Goal: Task Accomplishment & Management: Complete application form

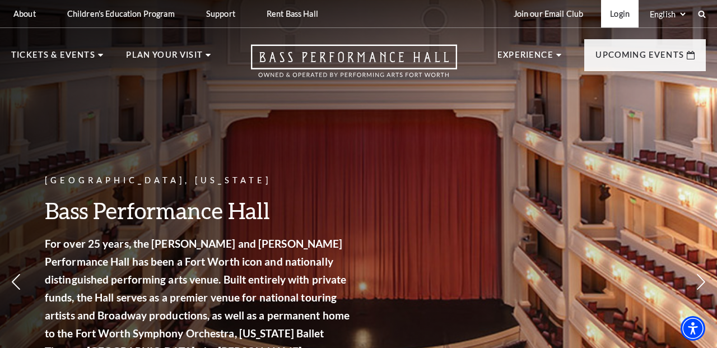
click at [615, 15] on link "Login" at bounding box center [620, 13] width 38 height 27
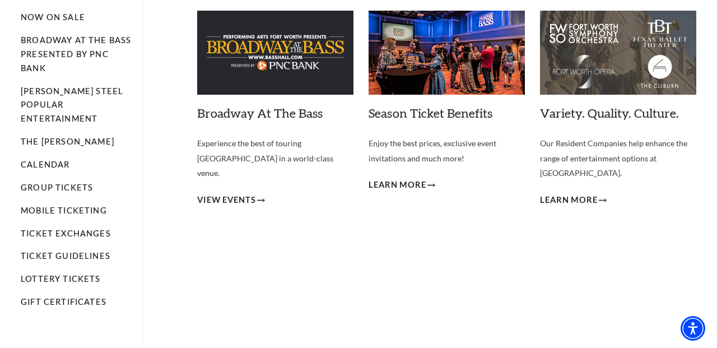
scroll to position [105, 0]
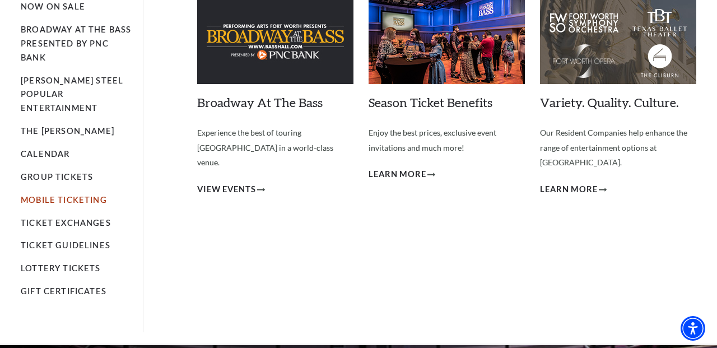
click at [86, 195] on link "Mobile Ticketing" at bounding box center [64, 200] width 86 height 10
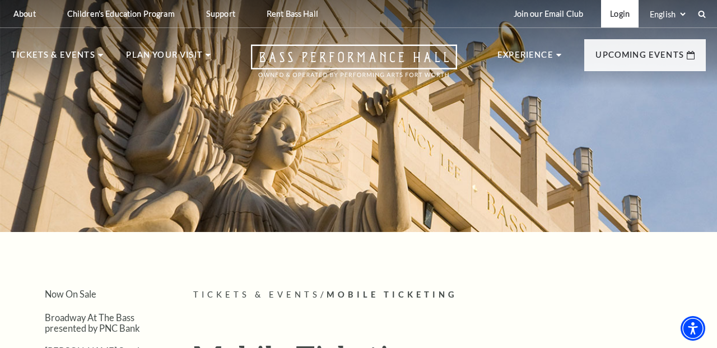
click at [612, 13] on link "Login" at bounding box center [620, 13] width 38 height 27
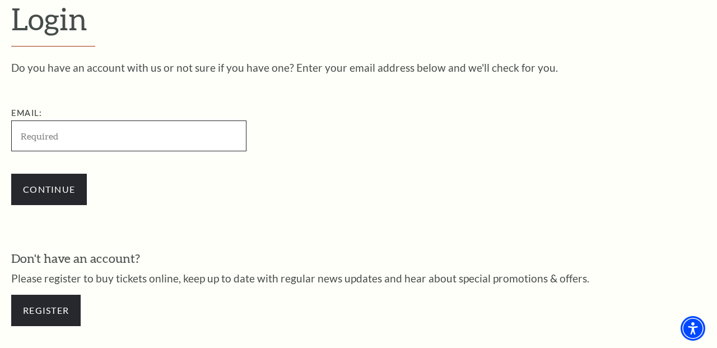
click at [118, 126] on input "Email:" at bounding box center [128, 135] width 235 height 31
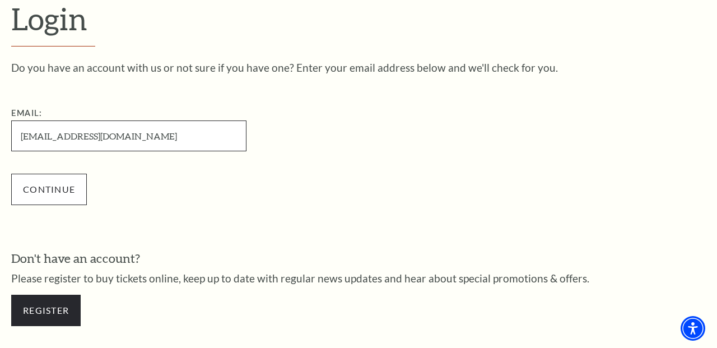
type input "PatriciaLekacz@me.com"
click at [49, 190] on input "Continue" at bounding box center [49, 189] width 76 height 31
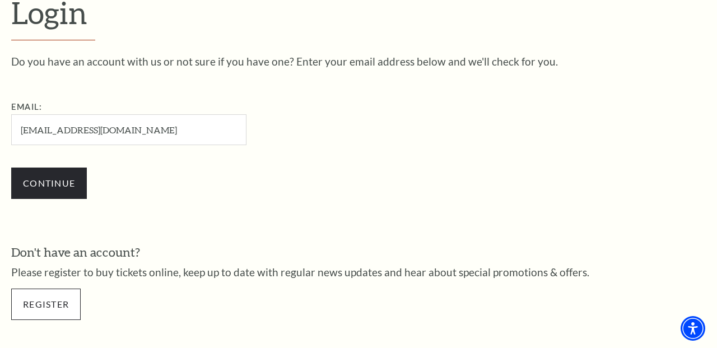
click at [60, 300] on link "Register" at bounding box center [45, 303] width 69 height 31
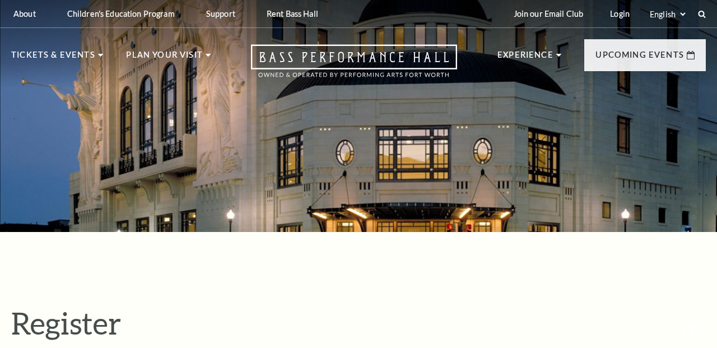
select select "1"
select select "TX"
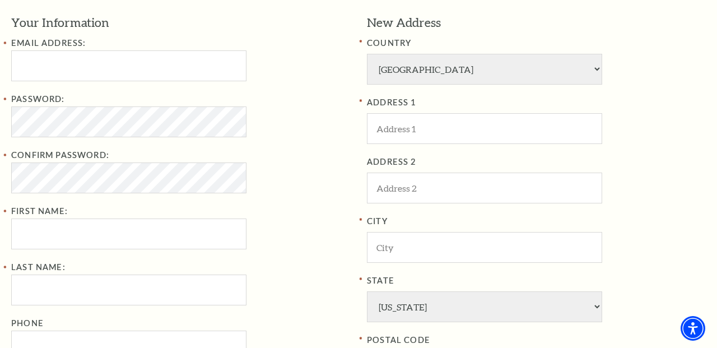
scroll to position [346, 0]
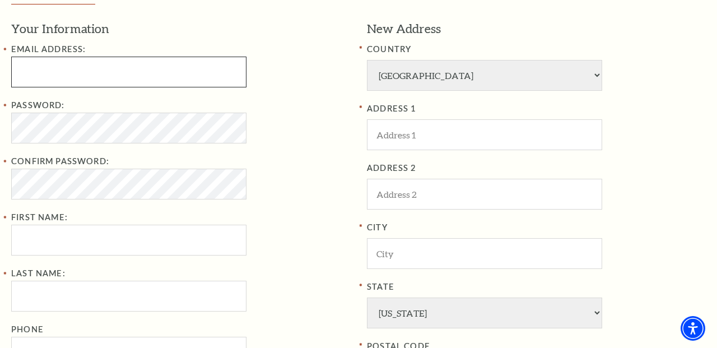
click at [99, 80] on input "Email Address:" at bounding box center [128, 72] width 235 height 31
type input "O"
type input "PatriciaLekacz@me.com"
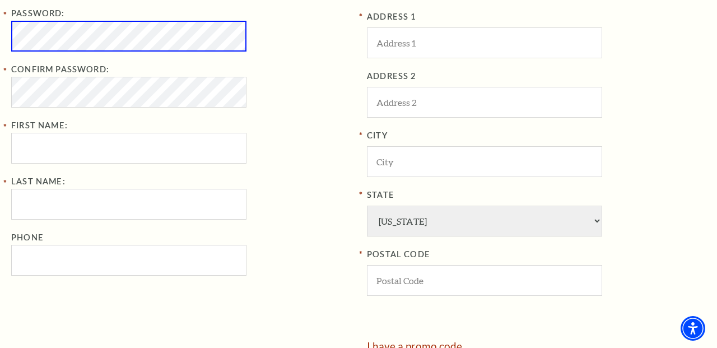
scroll to position [471, 0]
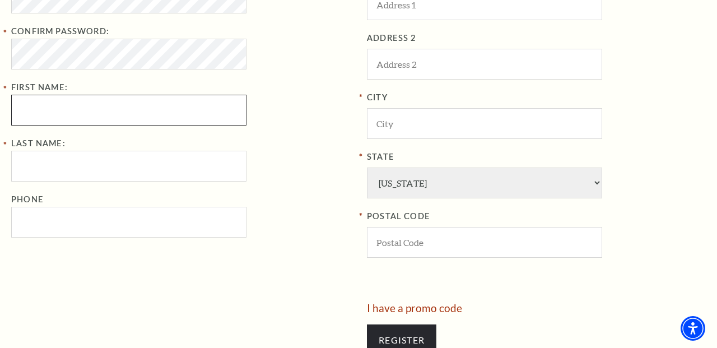
click at [123, 104] on input "First Name:" at bounding box center [128, 110] width 235 height 31
type input "P"
click at [402, 324] on input "Register" at bounding box center [401, 339] width 69 height 31
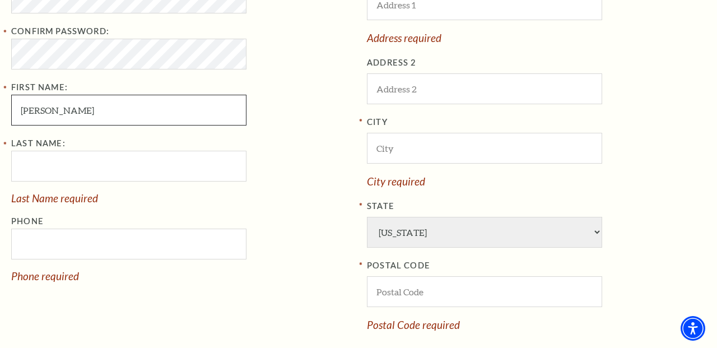
type input "Patricia"
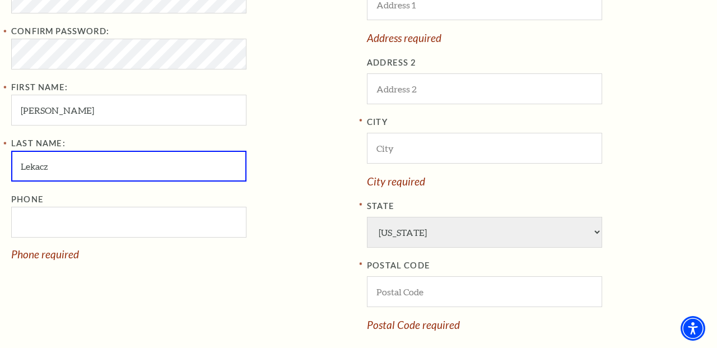
type input "Lekacz"
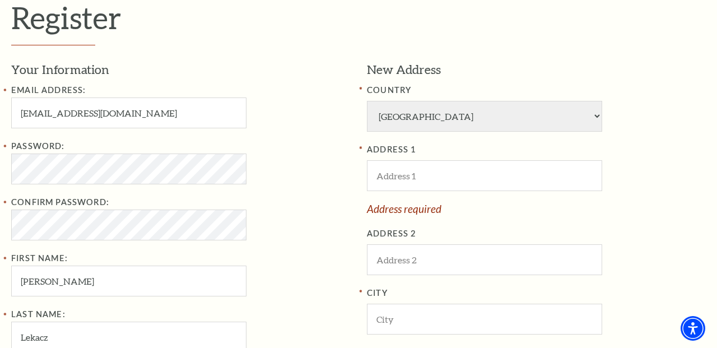
scroll to position [300, 0]
type input "630-297-1844"
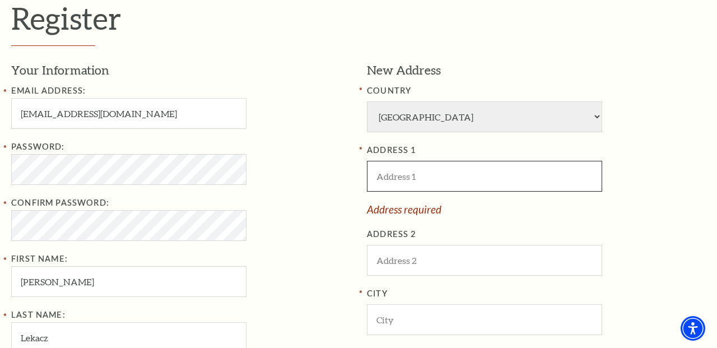
click at [447, 164] on input "ADDRESS 1" at bounding box center [484, 176] width 235 height 31
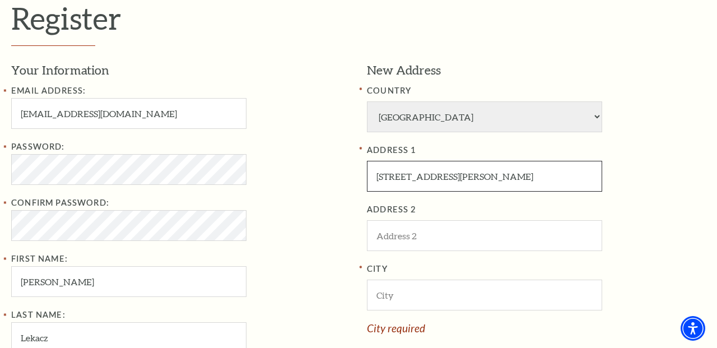
type input "4611 Travis Street"
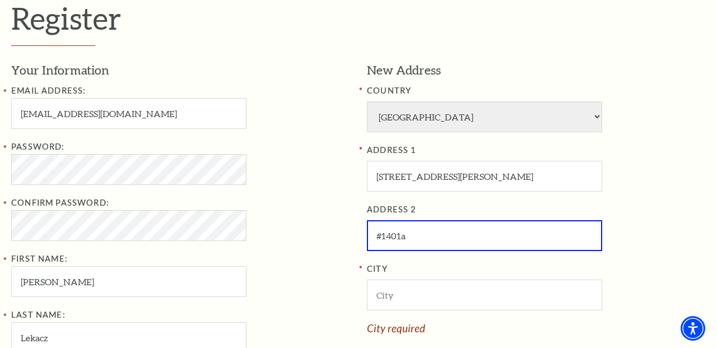
type input "#1401a"
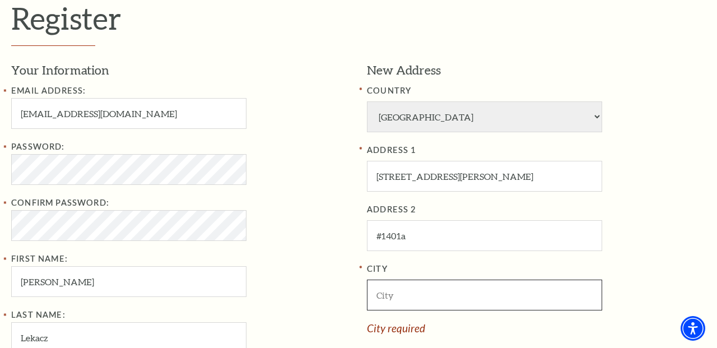
click at [488, 283] on input "City" at bounding box center [484, 294] width 235 height 31
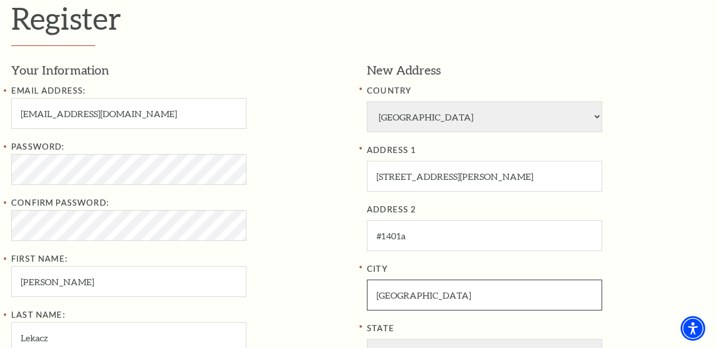
type input "Dallas"
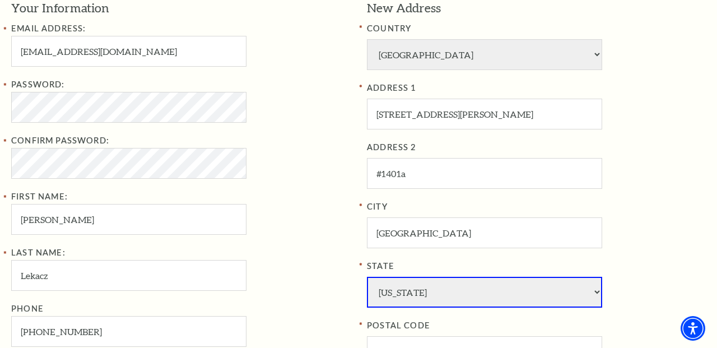
scroll to position [366, 0]
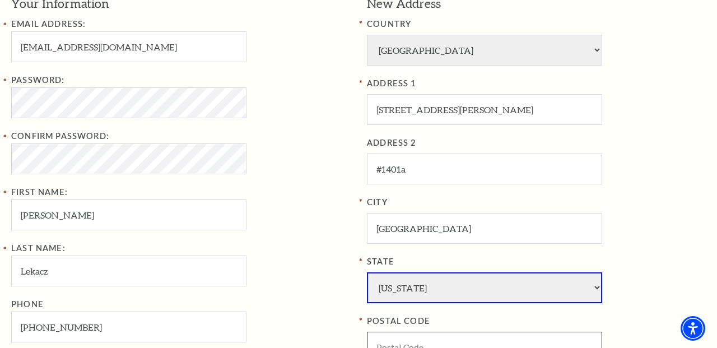
click at [494, 331] on input "POSTAL CODE" at bounding box center [484, 346] width 235 height 31
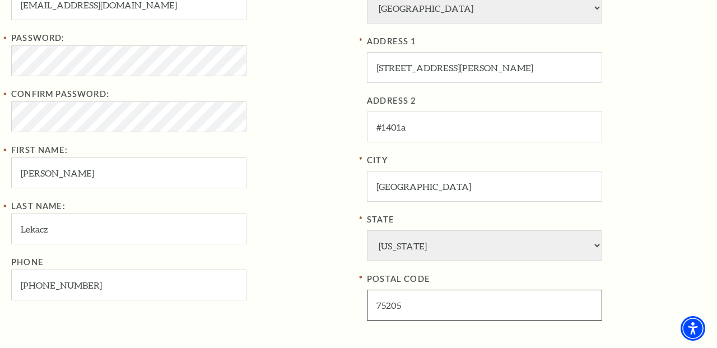
scroll to position [399, 0]
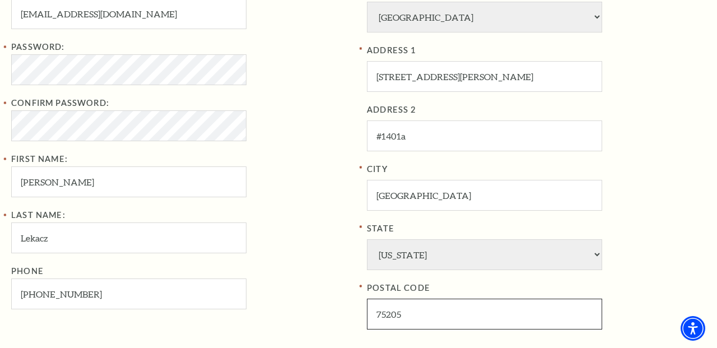
type input "75205"
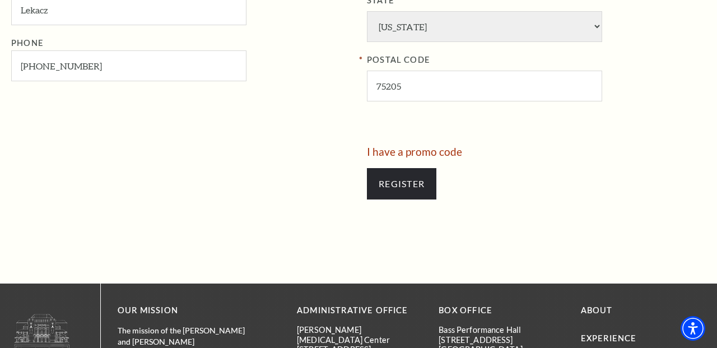
scroll to position [635, 0]
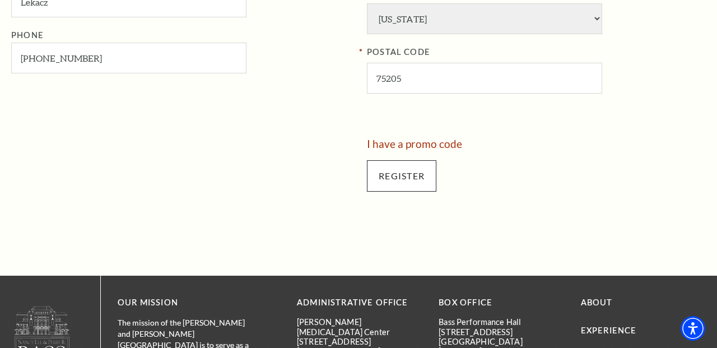
click at [408, 160] on input "Register" at bounding box center [401, 175] width 69 height 31
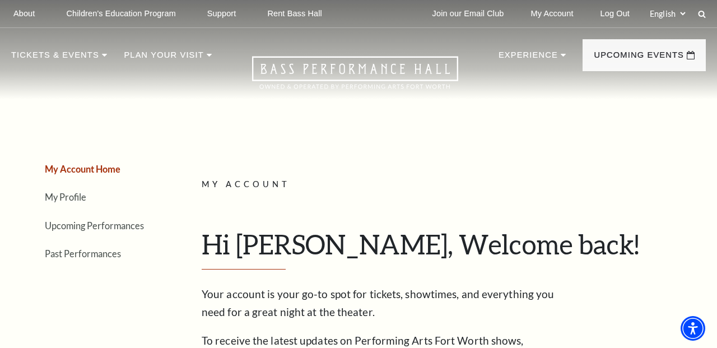
click at [76, 169] on link "My Account Home" at bounding box center [83, 168] width 76 height 11
click at [79, 223] on link "Upcoming Performances" at bounding box center [94, 225] width 99 height 11
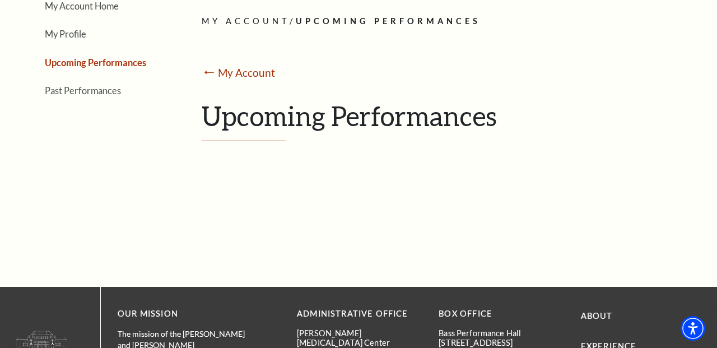
scroll to position [163, 0]
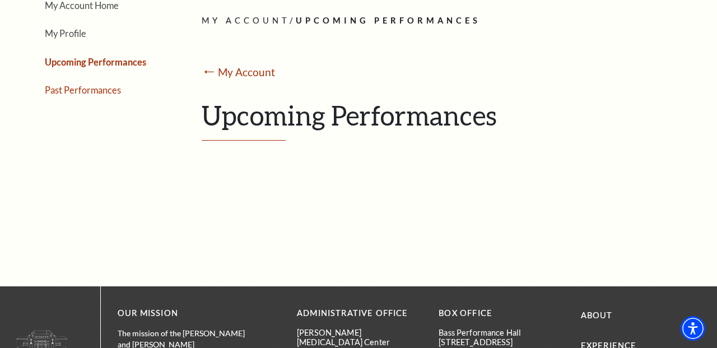
click at [80, 91] on link "Past Performances" at bounding box center [83, 90] width 76 height 11
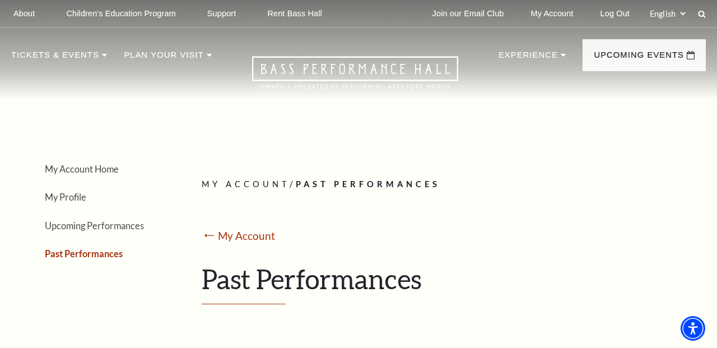
scroll to position [0, 0]
click at [540, 13] on link "My Account" at bounding box center [552, 13] width 60 height 27
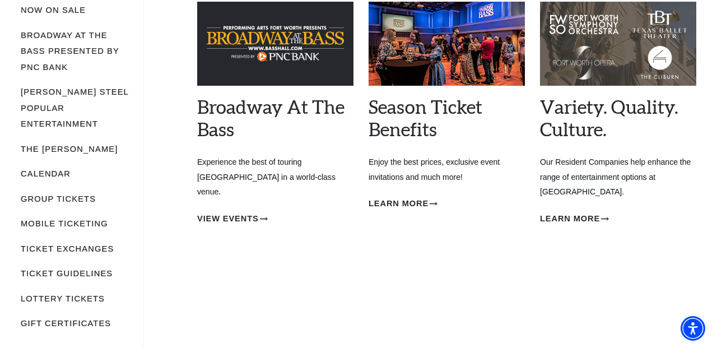
scroll to position [115, 0]
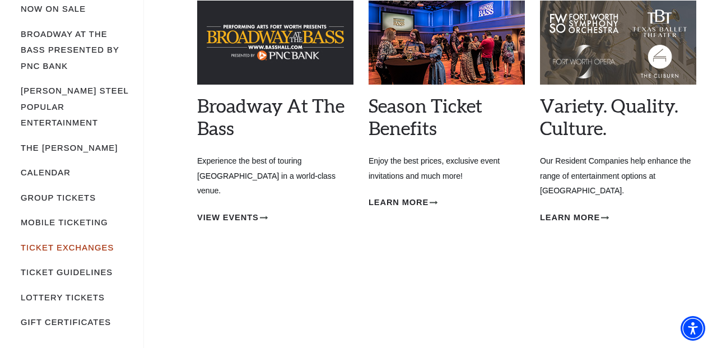
click at [78, 243] on link "Ticket Exchanges" at bounding box center [67, 247] width 93 height 9
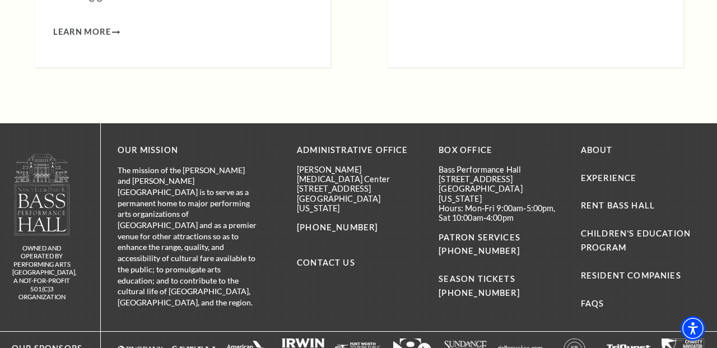
scroll to position [3960, 0]
